Goal: Task Accomplishment & Management: Use online tool/utility

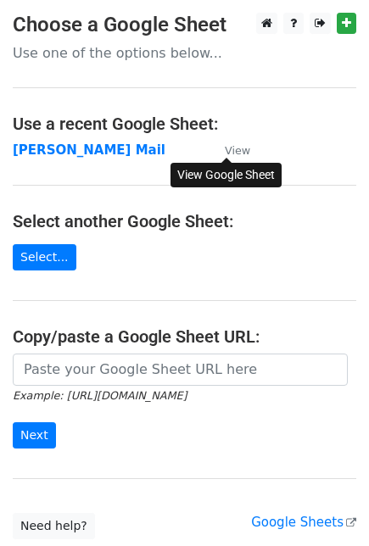
click at [232, 148] on small "View" at bounding box center [237, 150] width 25 height 13
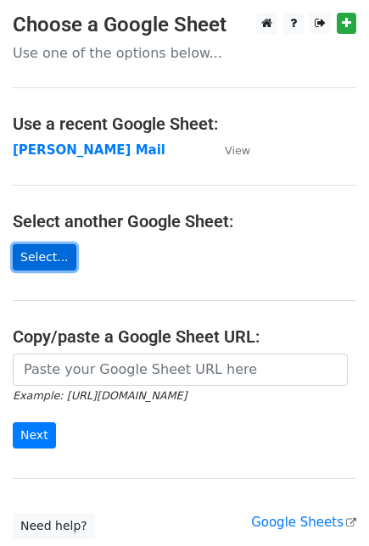
click at [31, 261] on link "Select..." at bounding box center [45, 257] width 64 height 26
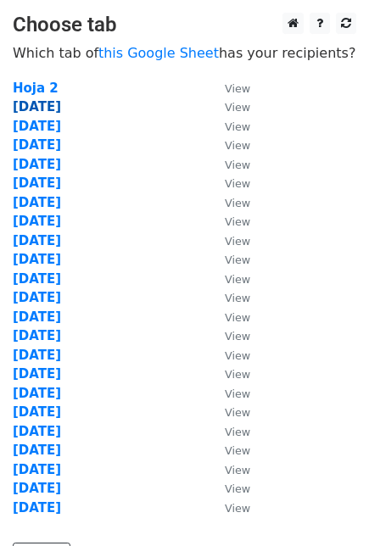
click at [33, 106] on strong "[DATE]" at bounding box center [37, 106] width 48 height 15
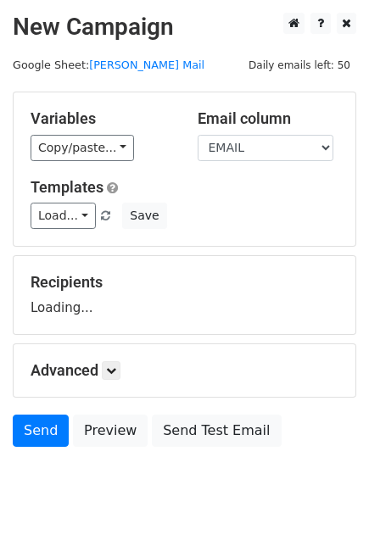
drag, startPoint x: 0, startPoint y: 0, endPoint x: 33, endPoint y: 107, distance: 111.9
click at [33, 107] on div "Variables Copy/paste... {{EMPRESA}} {{NOMBRE}} {{EMAIL}} {{ASUNTO}} {{TIPO DE I…" at bounding box center [185, 169] width 342 height 154
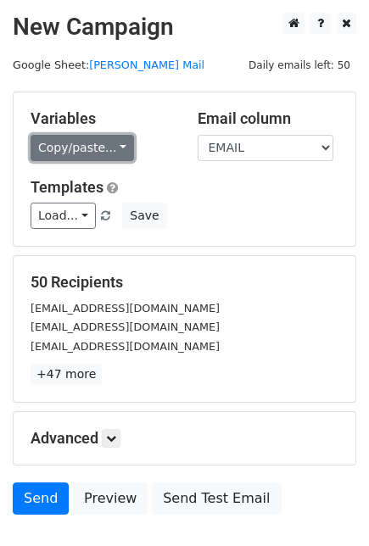
click at [103, 149] on link "Copy/paste..." at bounding box center [82, 148] width 103 height 26
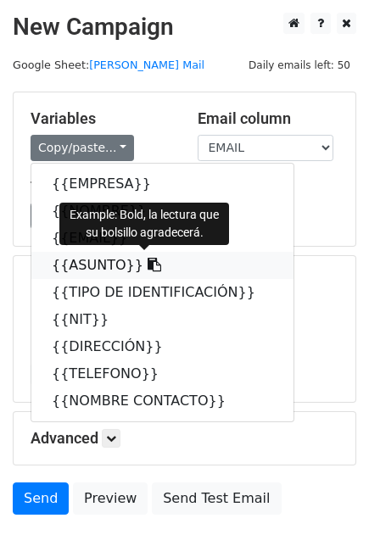
click at [148, 264] on icon at bounding box center [155, 265] width 14 height 14
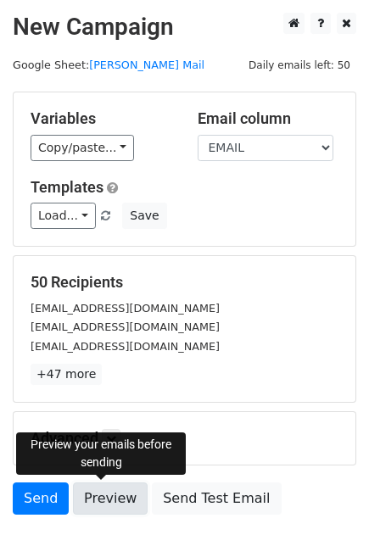
click at [87, 495] on link "Preview" at bounding box center [110, 499] width 75 height 32
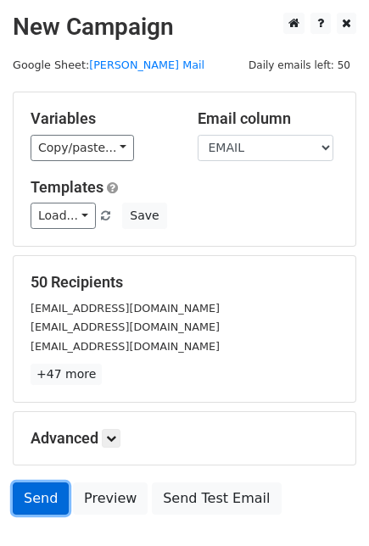
click at [46, 499] on link "Send" at bounding box center [41, 499] width 56 height 32
